Goal: Task Accomplishment & Management: Manage account settings

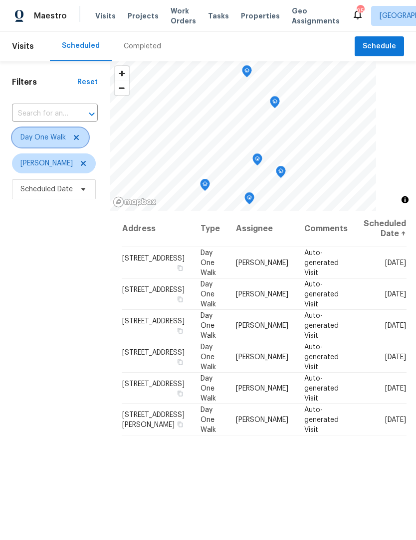
click at [74, 140] on icon at bounding box center [76, 137] width 5 height 5
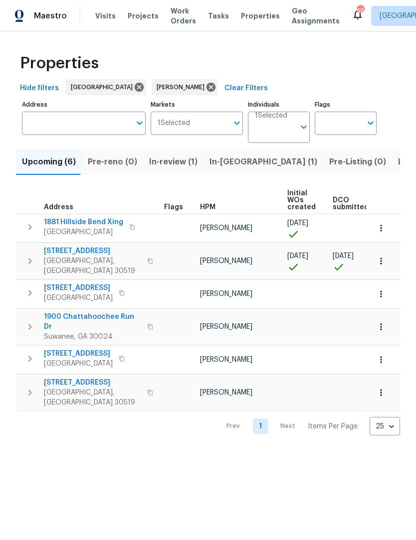
click at [234, 163] on span "In-reno (1)" at bounding box center [263, 162] width 108 height 14
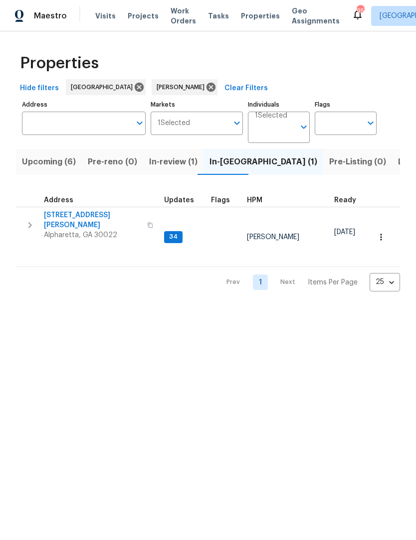
click at [34, 220] on icon "button" at bounding box center [30, 225] width 12 height 12
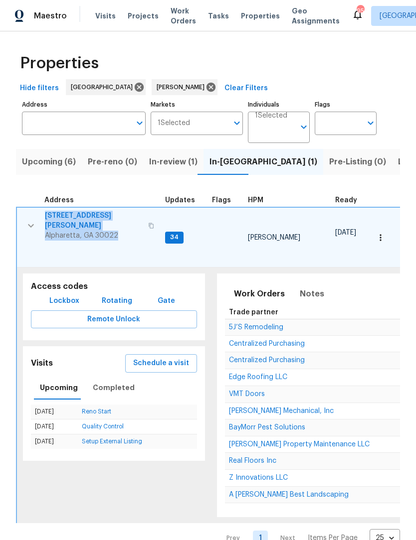
click at [378, 233] on icon "button" at bounding box center [380, 238] width 10 height 10
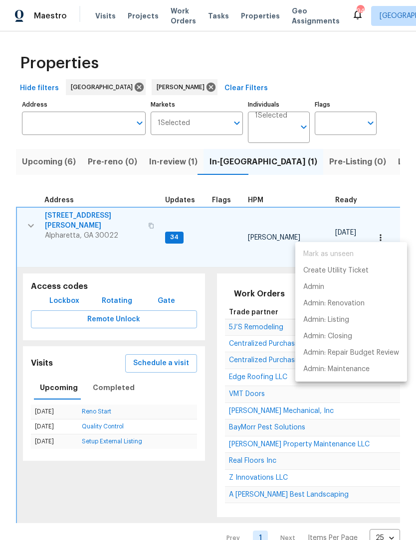
click at [140, 189] on div at bounding box center [208, 270] width 416 height 540
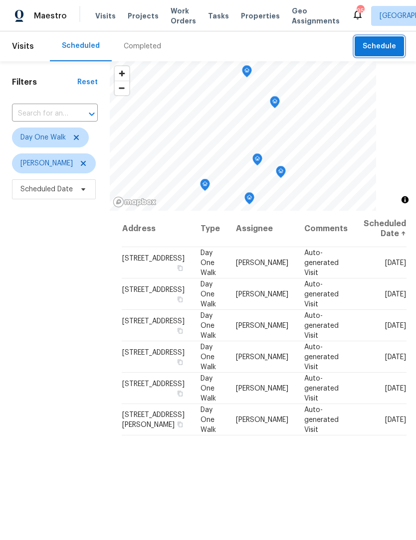
click at [383, 48] on span "Schedule" at bounding box center [378, 46] width 33 height 12
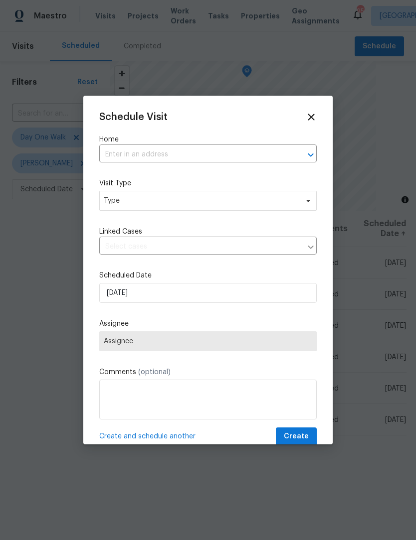
click at [161, 156] on input "text" at bounding box center [193, 154] width 189 height 15
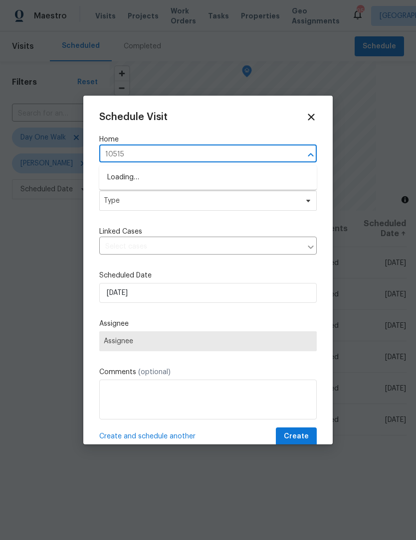
type input "10515"
click at [170, 191] on li "10515 Colony Glen Dr, Alpharetta, GA 30022" at bounding box center [207, 194] width 217 height 16
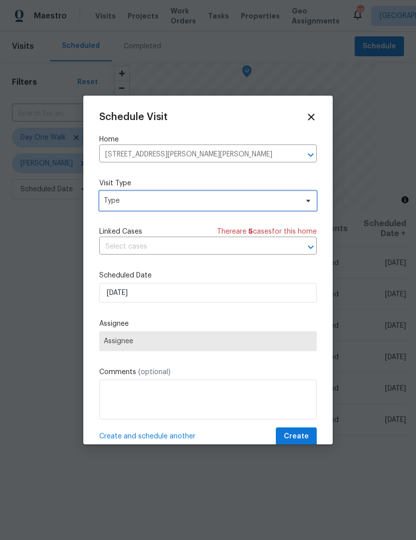
click at [306, 202] on icon at bounding box center [308, 201] width 8 height 8
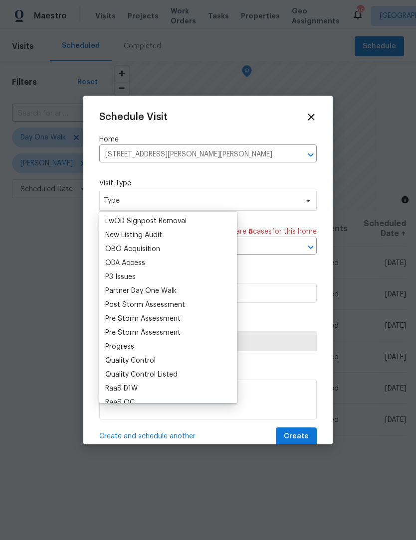
scroll to position [547, 0]
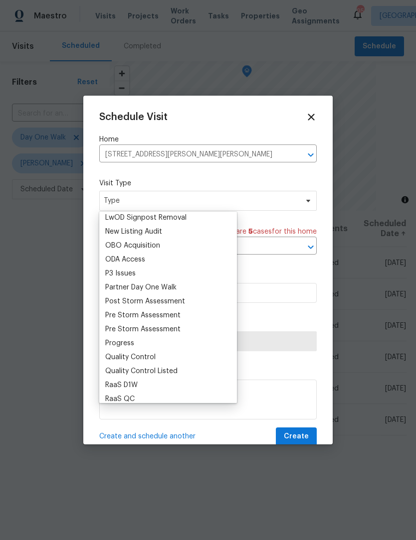
click at [130, 347] on div "Progress" at bounding box center [119, 344] width 29 height 10
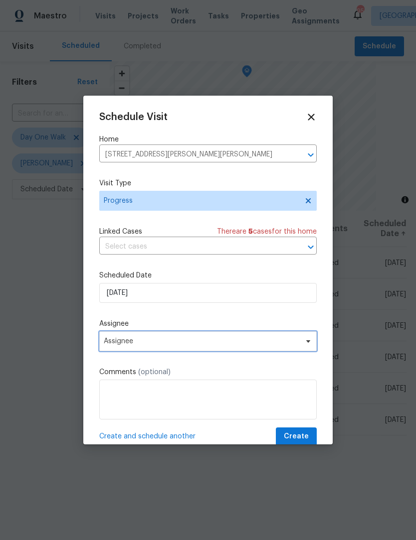
click at [305, 344] on icon at bounding box center [308, 342] width 8 height 8
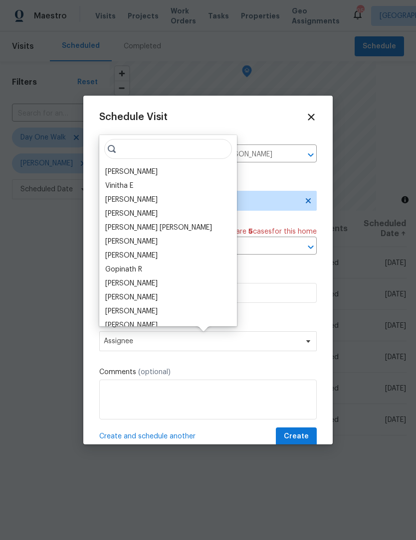
click at [140, 172] on div "[PERSON_NAME]" at bounding box center [131, 172] width 52 height 10
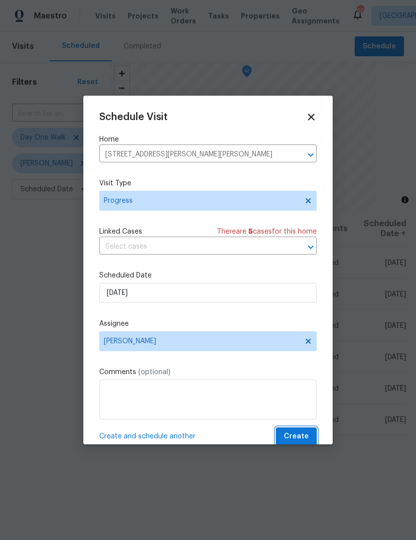
click at [305, 436] on span "Create" at bounding box center [296, 437] width 25 height 12
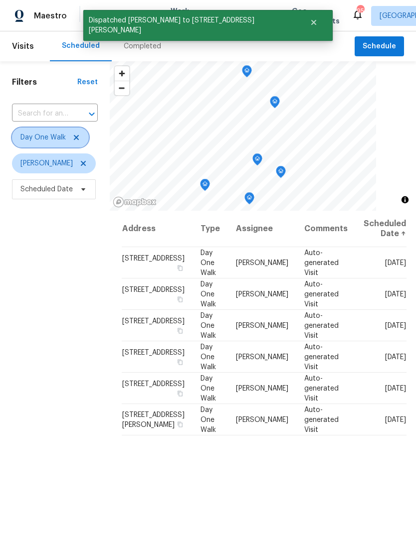
click at [75, 140] on icon at bounding box center [76, 137] width 5 height 5
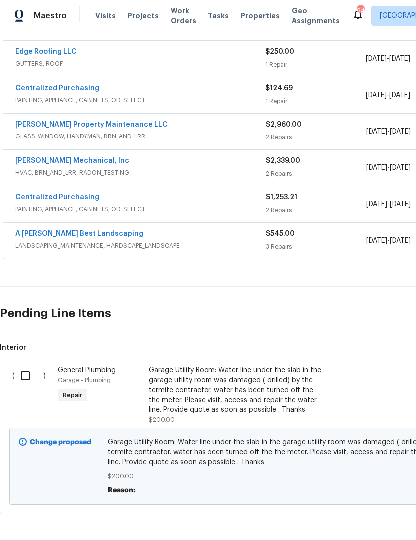
scroll to position [368, 4]
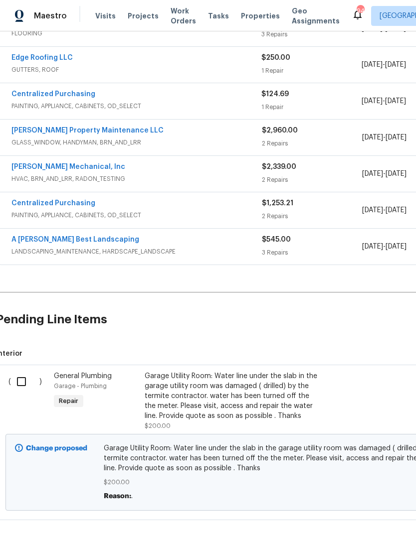
click at [23, 373] on input "checkbox" at bounding box center [25, 381] width 28 height 21
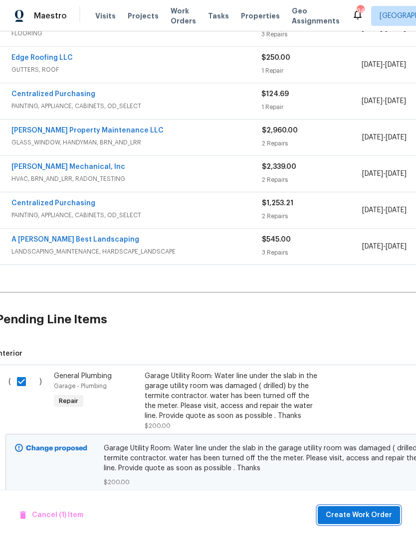
click at [370, 515] on span "Create Work Order" at bounding box center [359, 516] width 66 height 12
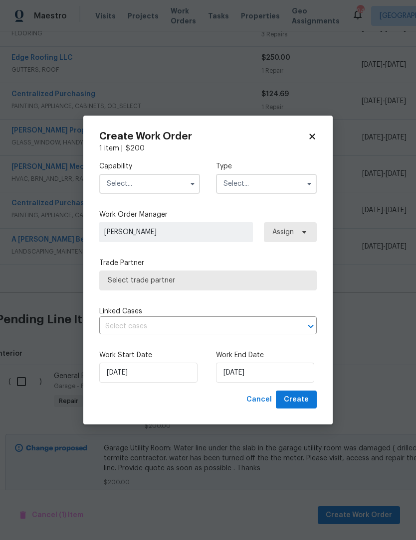
checkbox input "false"
click at [187, 185] on button "button" at bounding box center [192, 184] width 12 height 12
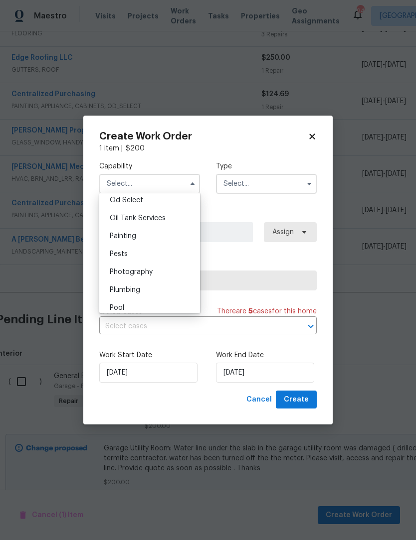
scroll to position [808, 0]
click at [150, 289] on div "Plumbing" at bounding box center [150, 289] width 96 height 18
type input "Plumbing"
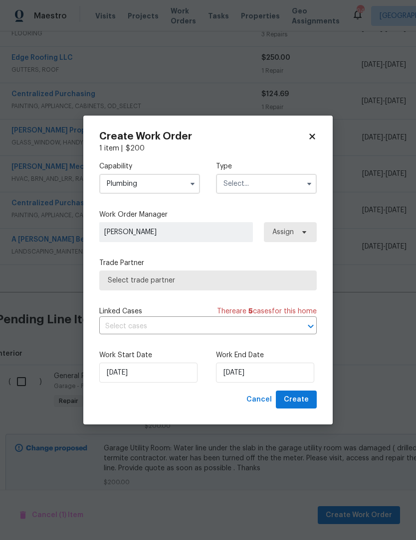
click at [308, 185] on icon "button" at bounding box center [309, 184] width 8 height 8
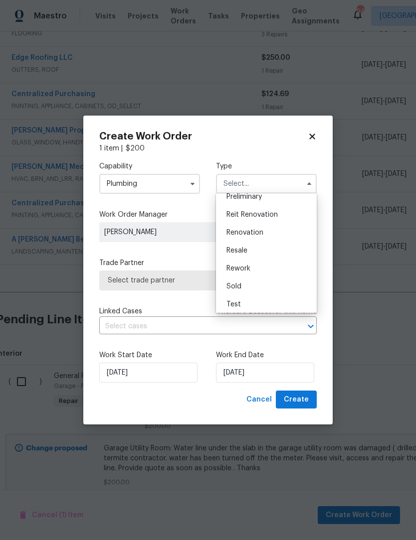
scroll to position [224, 0]
click at [264, 234] on div "Renovation" at bounding box center [266, 232] width 96 height 18
type input "Renovation"
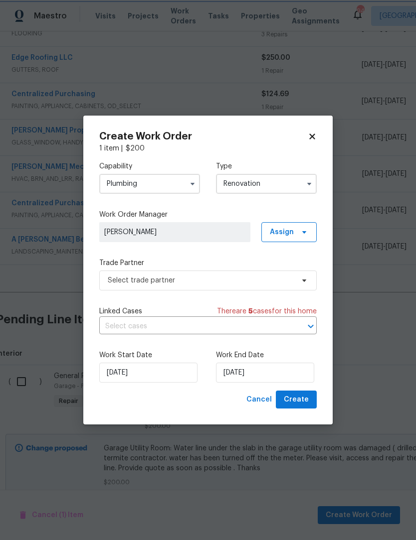
scroll to position [0, 0]
click at [270, 376] on input "[DATE]" at bounding box center [265, 373] width 98 height 20
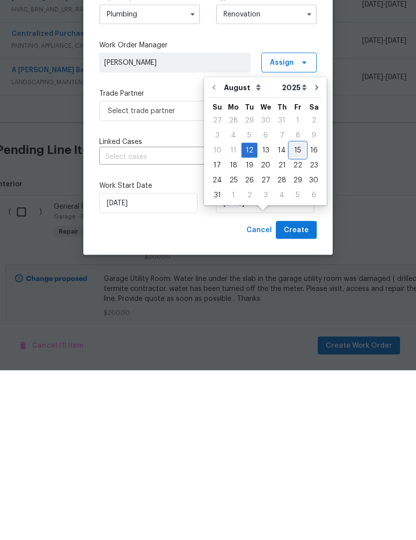
click at [297, 313] on div "15" at bounding box center [298, 320] width 16 height 14
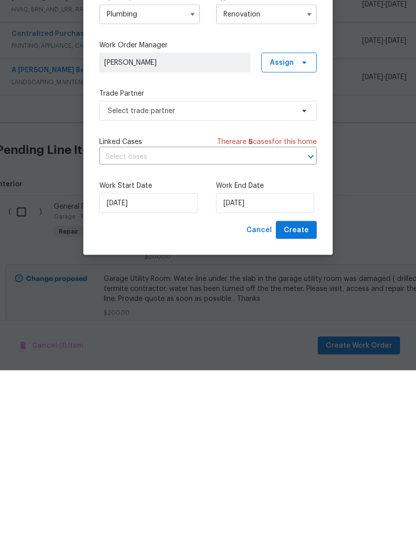
scroll to position [33, 0]
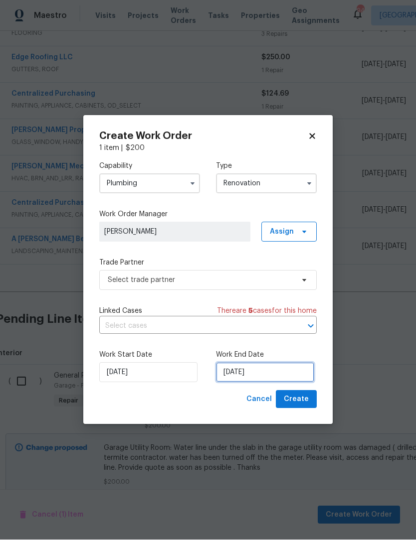
click at [278, 376] on input "8/15/2025" at bounding box center [265, 373] width 98 height 20
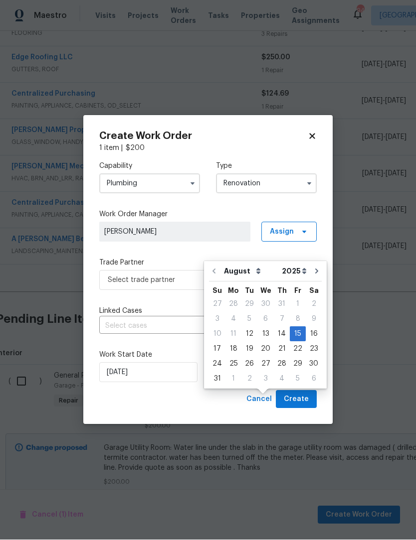
scroll to position [33, 0]
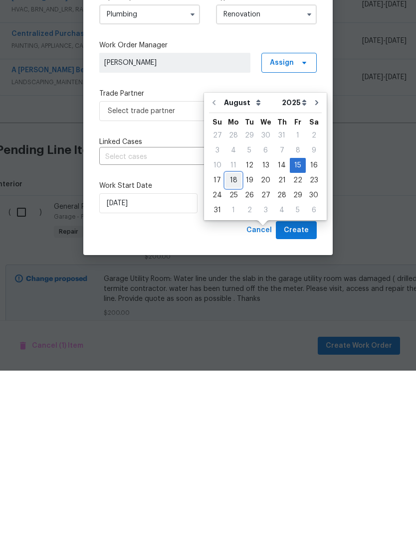
click at [235, 343] on div "18" at bounding box center [233, 350] width 16 height 14
type input "8/18/2025"
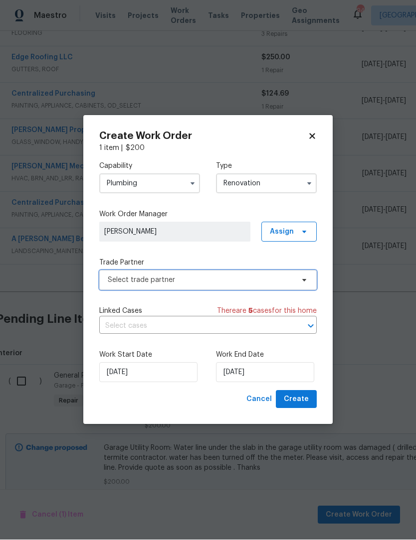
click at [301, 281] on icon at bounding box center [304, 281] width 8 height 8
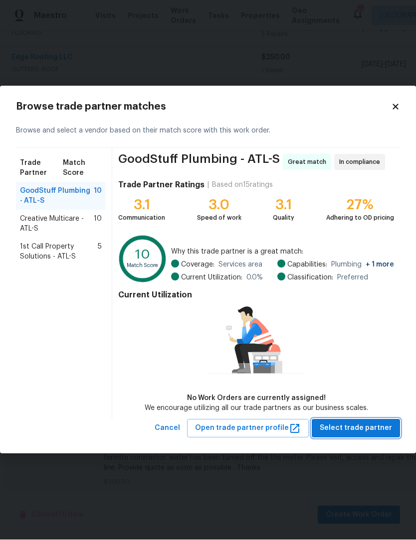
click at [370, 427] on span "Select trade partner" at bounding box center [356, 429] width 72 height 12
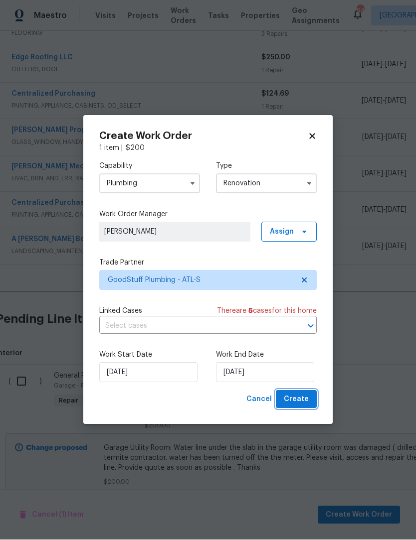
click at [303, 398] on span "Create" at bounding box center [296, 400] width 25 height 12
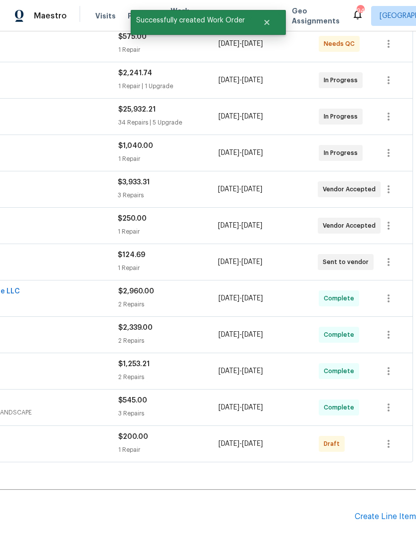
scroll to position [206, 148]
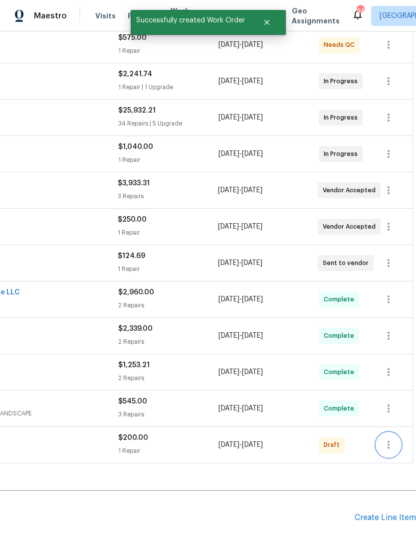
click at [386, 439] on icon "button" at bounding box center [388, 445] width 12 height 12
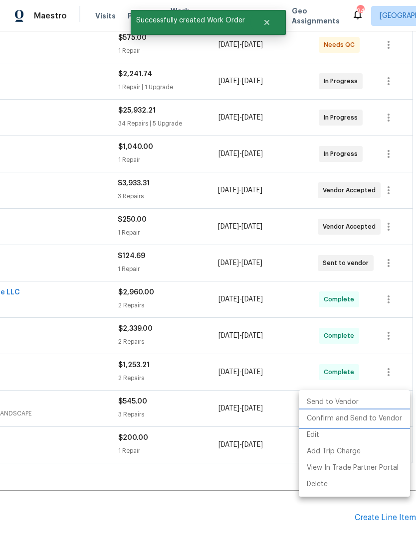
click at [376, 418] on li "Confirm and Send to Vendor" at bounding box center [354, 419] width 111 height 16
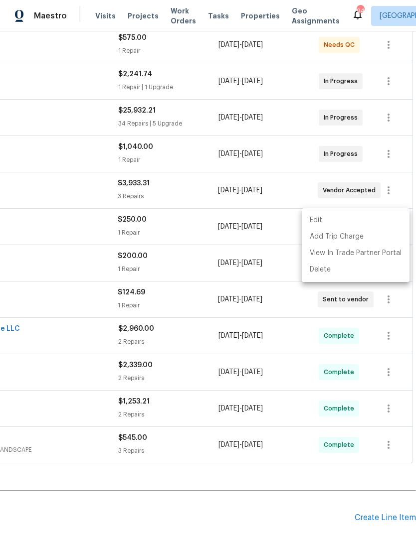
click at [248, 494] on div at bounding box center [208, 270] width 416 height 540
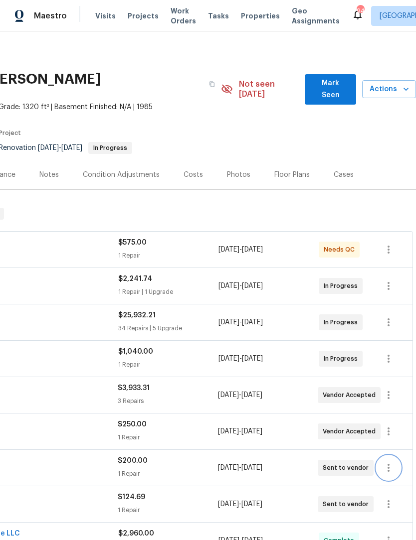
scroll to position [1, 148]
click at [389, 244] on icon "button" at bounding box center [388, 250] width 12 height 12
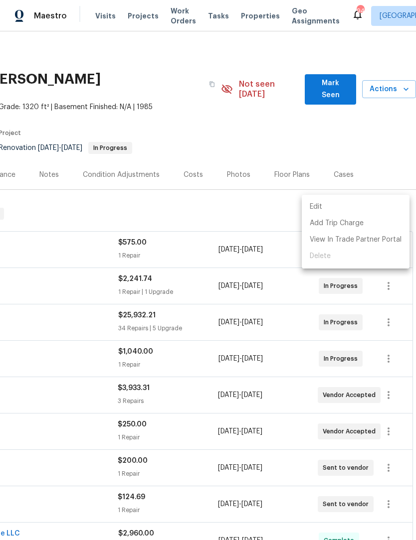
click at [175, 212] on div at bounding box center [208, 270] width 416 height 540
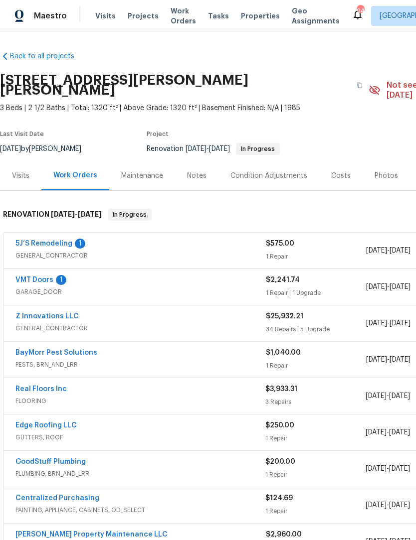
scroll to position [0, 0]
click at [52, 240] on link "5J’S Remodeling" at bounding box center [43, 243] width 57 height 7
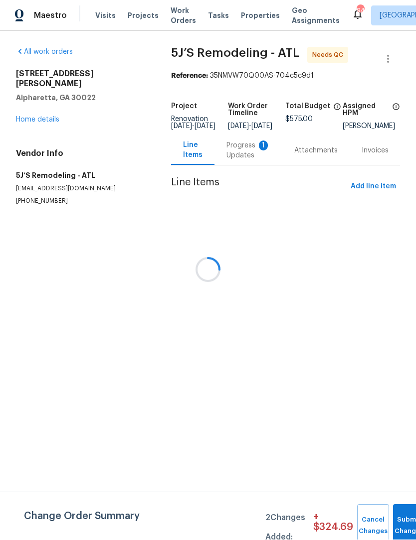
scroll to position [0, 0]
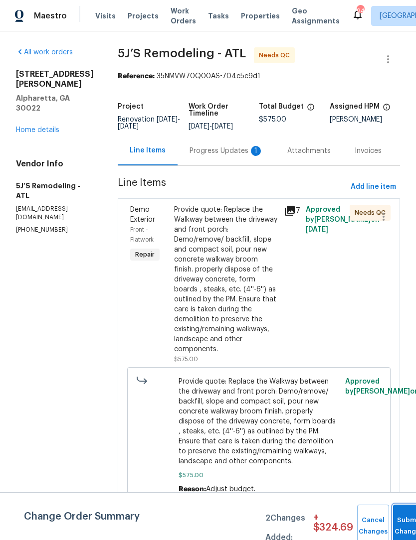
click at [402, 525] on span "Submit Changes" at bounding box center [409, 526] width 22 height 23
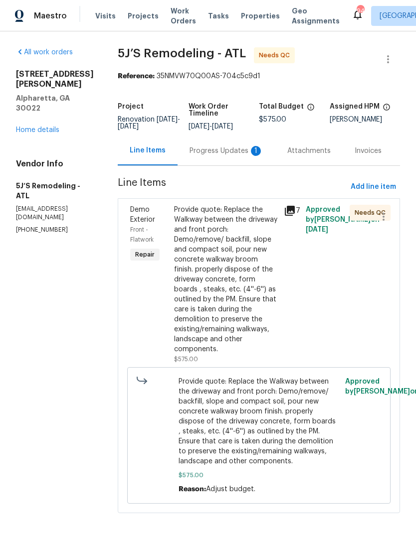
click at [223, 238] on div "Provide quote: Replace the Walkway between the driveway and front porch: Demo/r…" at bounding box center [226, 280] width 104 height 150
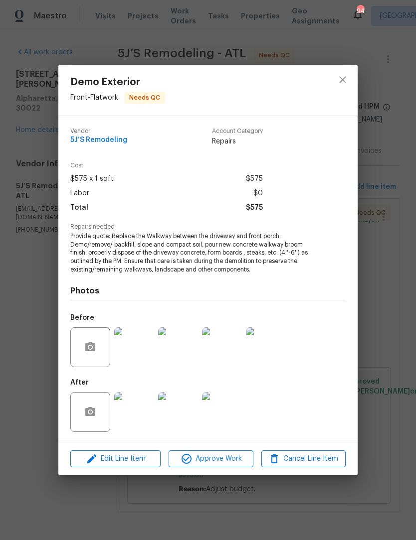
click at [139, 418] on img at bounding box center [134, 412] width 40 height 40
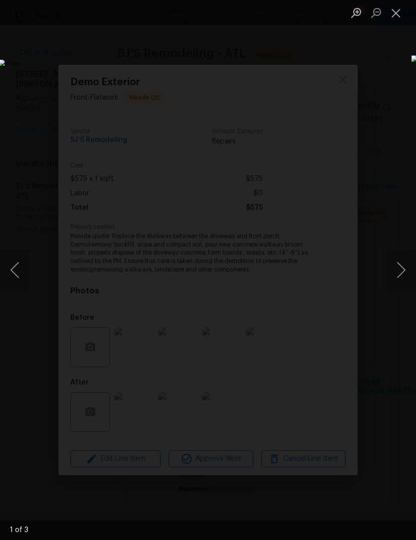
click at [401, 276] on button "Next image" at bounding box center [401, 270] width 30 height 40
click at [401, 274] on button "Next image" at bounding box center [401, 270] width 30 height 40
click at [404, 277] on button "Next image" at bounding box center [401, 270] width 30 height 40
click at [400, 15] on button "Close lightbox" at bounding box center [396, 12] width 20 height 17
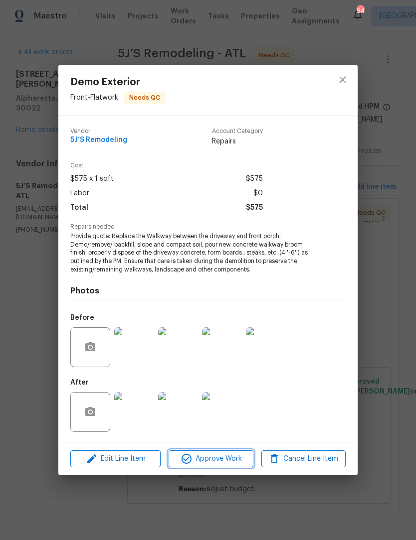
click at [226, 457] on span "Approve Work" at bounding box center [211, 459] width 78 height 12
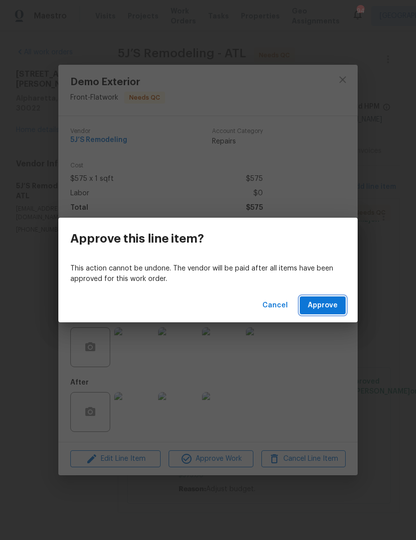
click at [337, 301] on span "Approve" at bounding box center [323, 306] width 30 height 12
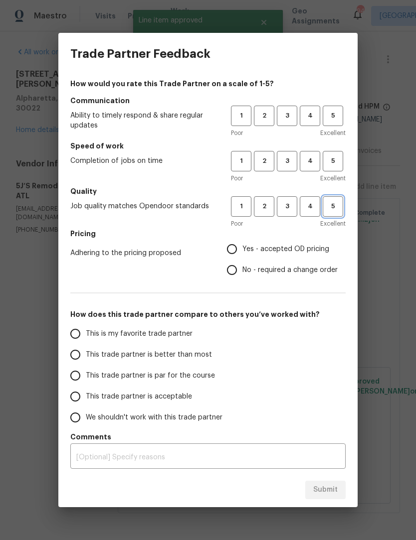
click at [338, 206] on span "5" at bounding box center [333, 206] width 18 height 11
click at [336, 169] on button "5" at bounding box center [333, 161] width 20 height 20
click at [335, 118] on span "5" at bounding box center [333, 115] width 18 height 11
click at [239, 249] on input "Yes - accepted OD pricing" at bounding box center [231, 249] width 21 height 21
radio input "true"
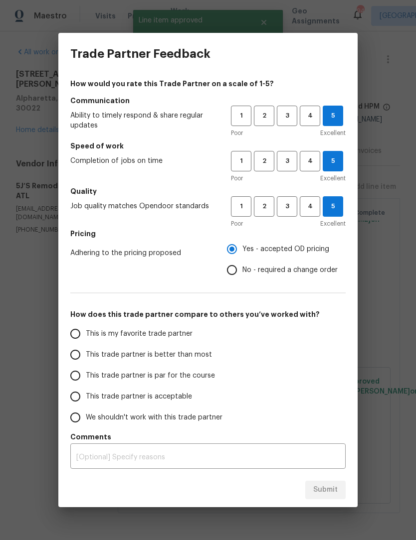
click at [75, 341] on input "This is my favorite trade partner" at bounding box center [75, 334] width 21 height 21
click at [326, 493] on span "Submit" at bounding box center [325, 490] width 24 height 12
radio input "true"
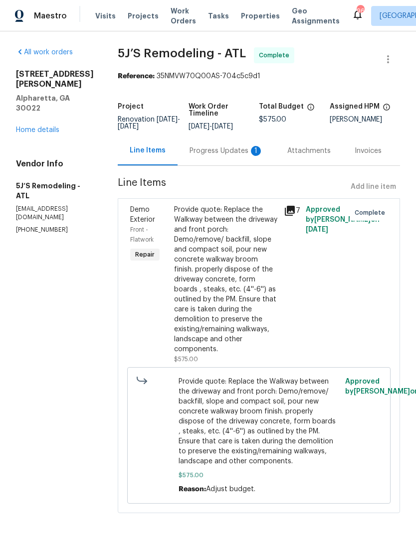
click at [233, 156] on div "Progress Updates 1" at bounding box center [226, 151] width 74 height 10
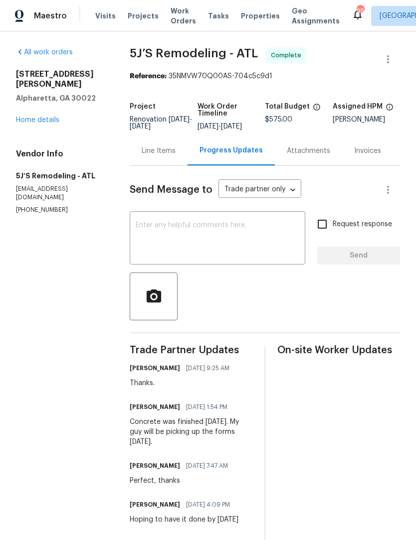
click at [179, 234] on textarea at bounding box center [218, 239] width 164 height 35
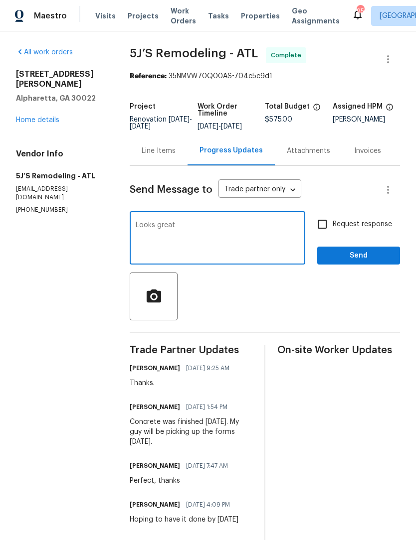
type textarea "Looks great"
click at [373, 265] on button "Send" at bounding box center [358, 256] width 83 height 18
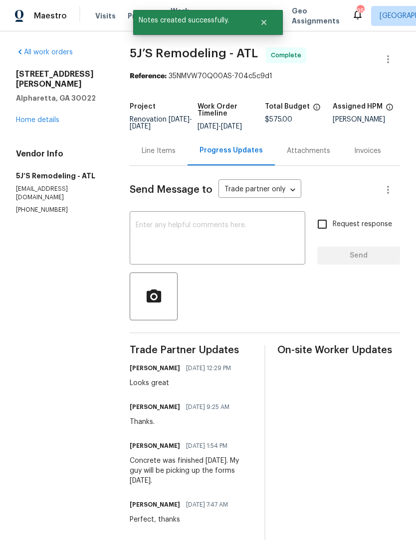
click at [44, 122] on div "All work orders 10515 Colony Glen Dr Alpharetta, GA 30022 Home details Vendor I…" at bounding box center [61, 130] width 90 height 167
click at [50, 117] on link "Home details" at bounding box center [37, 120] width 43 height 7
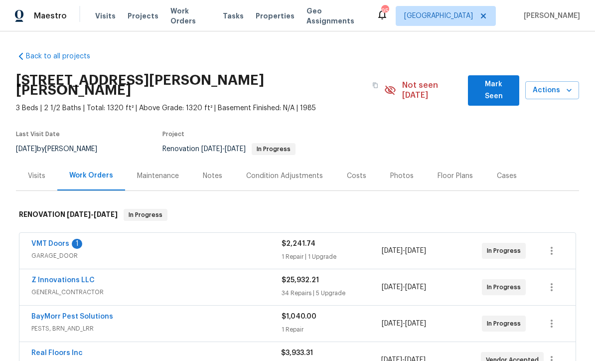
click at [415, 77] on button "Mark Seen" at bounding box center [493, 90] width 51 height 30
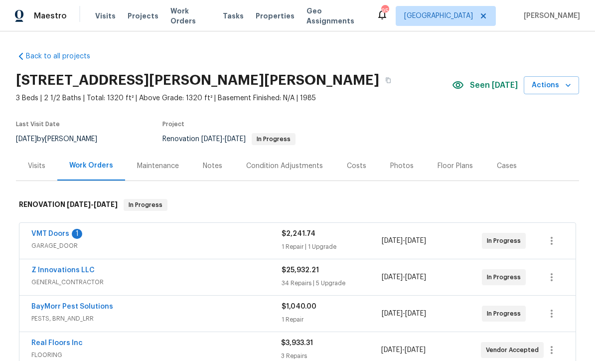
click at [415, 81] on span "Seen [DATE]" at bounding box center [494, 85] width 48 height 10
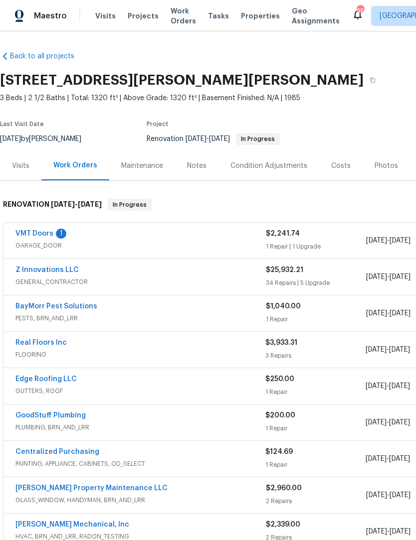
click at [48, 237] on link "VMT Doors" at bounding box center [34, 233] width 38 height 7
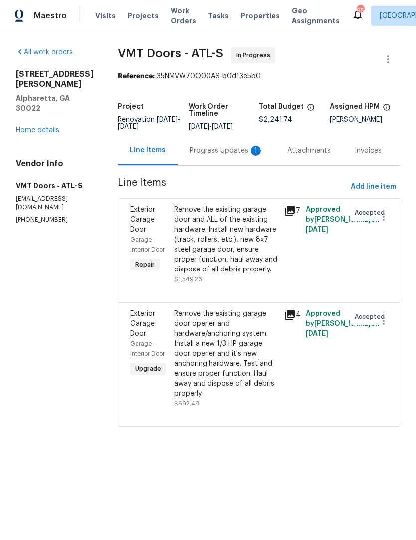
click at [221, 155] on div "Progress Updates 1" at bounding box center [226, 151] width 74 height 10
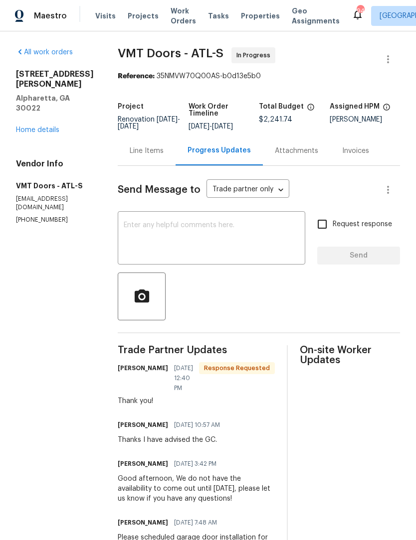
click at [46, 133] on link "Home details" at bounding box center [37, 130] width 43 height 7
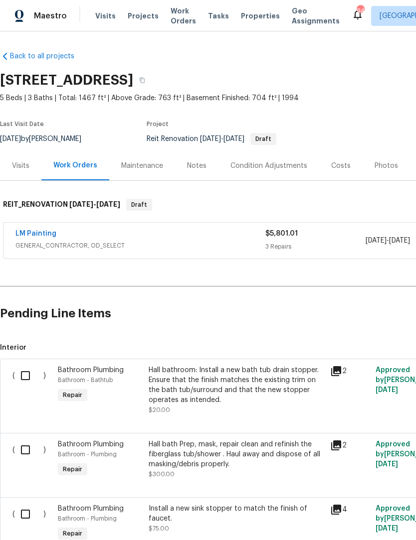
click at [40, 234] on link "LM Painting" at bounding box center [35, 233] width 41 height 7
